Goal: Task Accomplishment & Management: Manage account settings

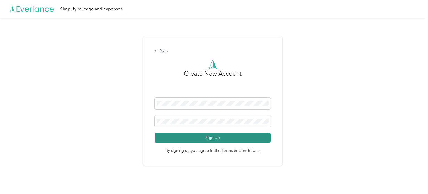
click at [209, 136] on button "Sign Up" at bounding box center [213, 138] width 116 height 10
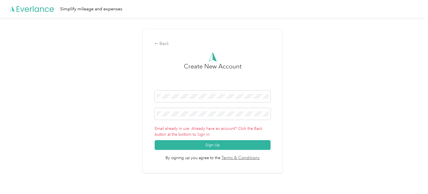
click at [43, 8] on icon at bounding box center [35, 9] width 37 height 6
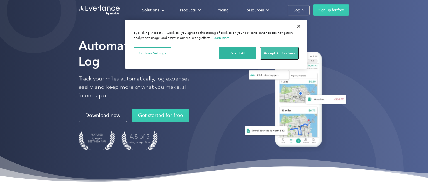
click at [274, 54] on button "Accept All Cookies" at bounding box center [280, 53] width 38 height 12
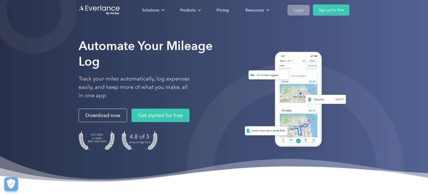
click at [300, 9] on div "Login" at bounding box center [299, 10] width 10 height 7
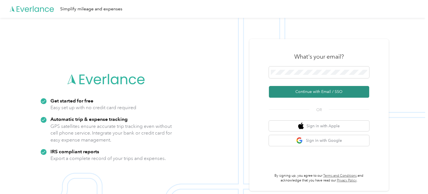
click at [323, 93] on button "Continue with Email / SSO" at bounding box center [319, 92] width 100 height 12
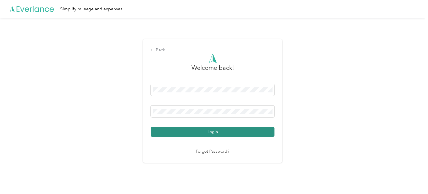
click at [212, 131] on button "Login" at bounding box center [213, 132] width 124 height 10
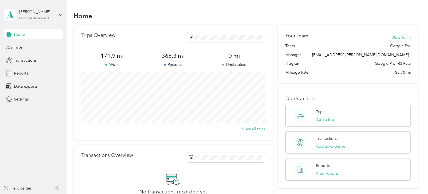
click at [25, 126] on aside "[PERSON_NAME] Personal dashboard Home Trips Transactions Reports Data exports S…" at bounding box center [33, 97] width 67 height 194
click at [61, 16] on icon at bounding box center [61, 15] width 4 height 4
click at [23, 100] on span "Settings" at bounding box center [21, 99] width 15 height 6
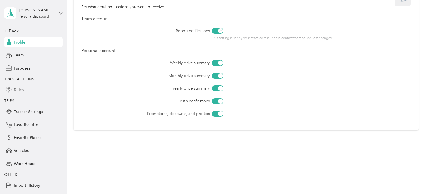
scroll to position [3, 0]
click at [62, 11] on icon at bounding box center [61, 12] width 4 height 4
click at [77, 76] on div "Communication Preferences Set what email notifications you want to receive. Sav…" at bounding box center [246, 56] width 345 height 148
click at [19, 56] on span "Team" at bounding box center [19, 54] width 10 height 6
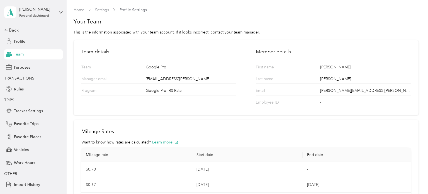
click at [183, 15] on section "Home Settings Profile Settings Your Team This is the information associated wit…" at bounding box center [246, 111] width 345 height 209
click at [18, 66] on span "Purposes" at bounding box center [22, 67] width 16 height 6
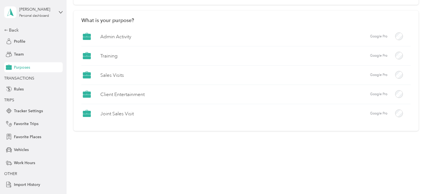
scroll to position [85, 0]
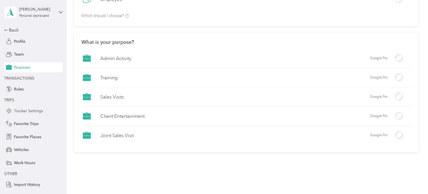
click at [28, 109] on span "Tracker Settings" at bounding box center [28, 111] width 29 height 6
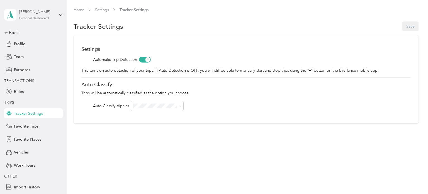
click at [37, 13] on div "Brandon Barnes" at bounding box center [36, 12] width 35 height 6
click at [90, 136] on div "Home Settings Tracker Settings Tracker Settings Save Settings Automatic Trip De…" at bounding box center [246, 77] width 359 height 154
click at [24, 43] on span "Profile" at bounding box center [19, 44] width 11 height 6
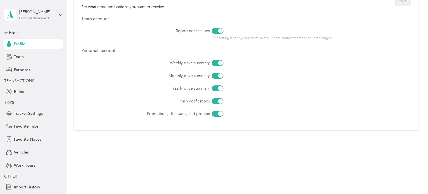
scroll to position [12, 0]
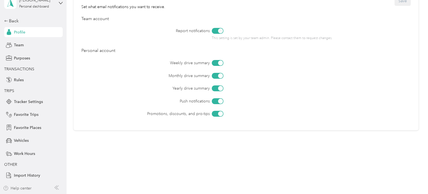
click at [28, 188] on div "Help center" at bounding box center [17, 188] width 28 height 6
